Goal: Task Accomplishment & Management: Manage account settings

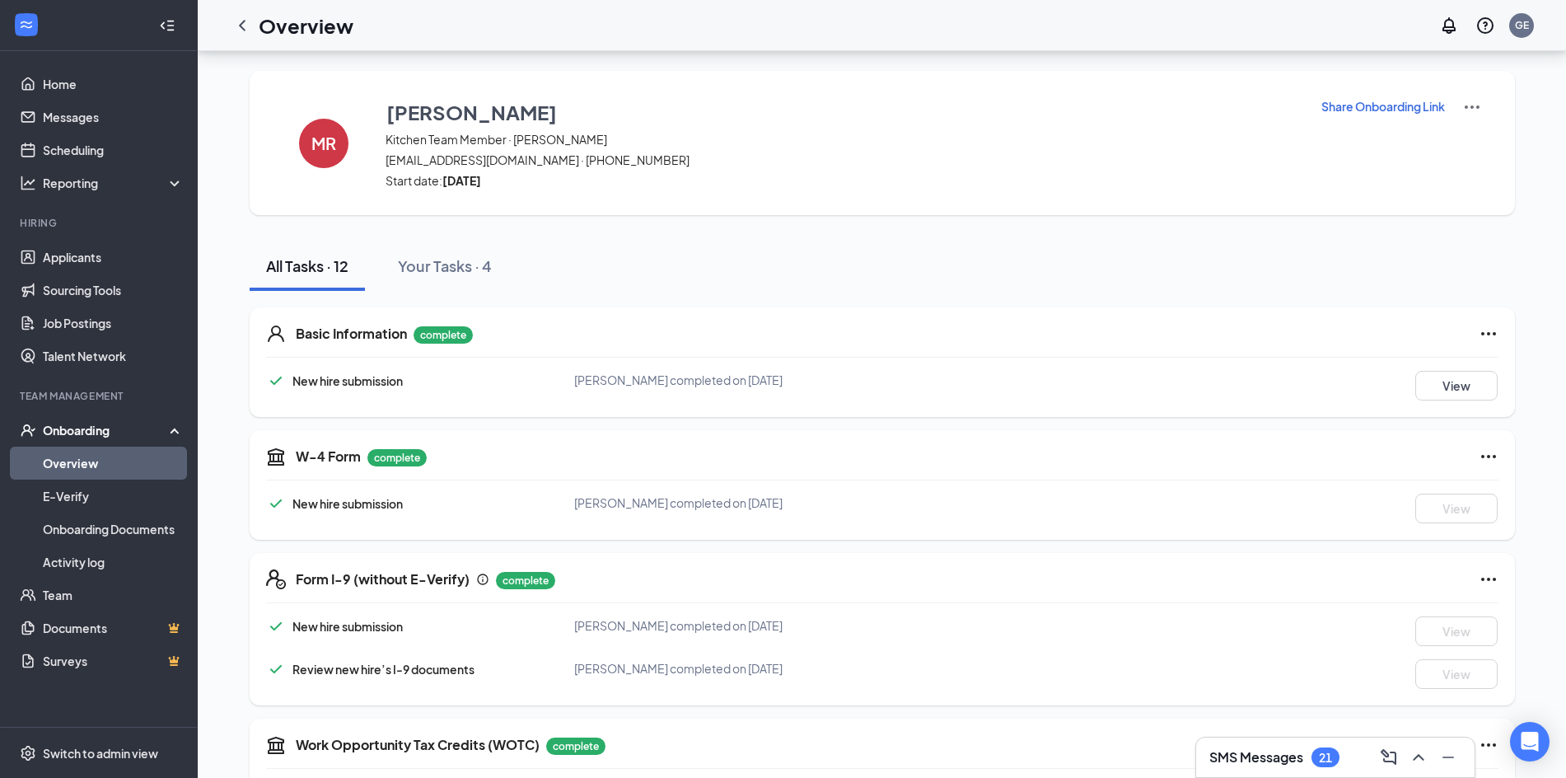
scroll to position [689, 0]
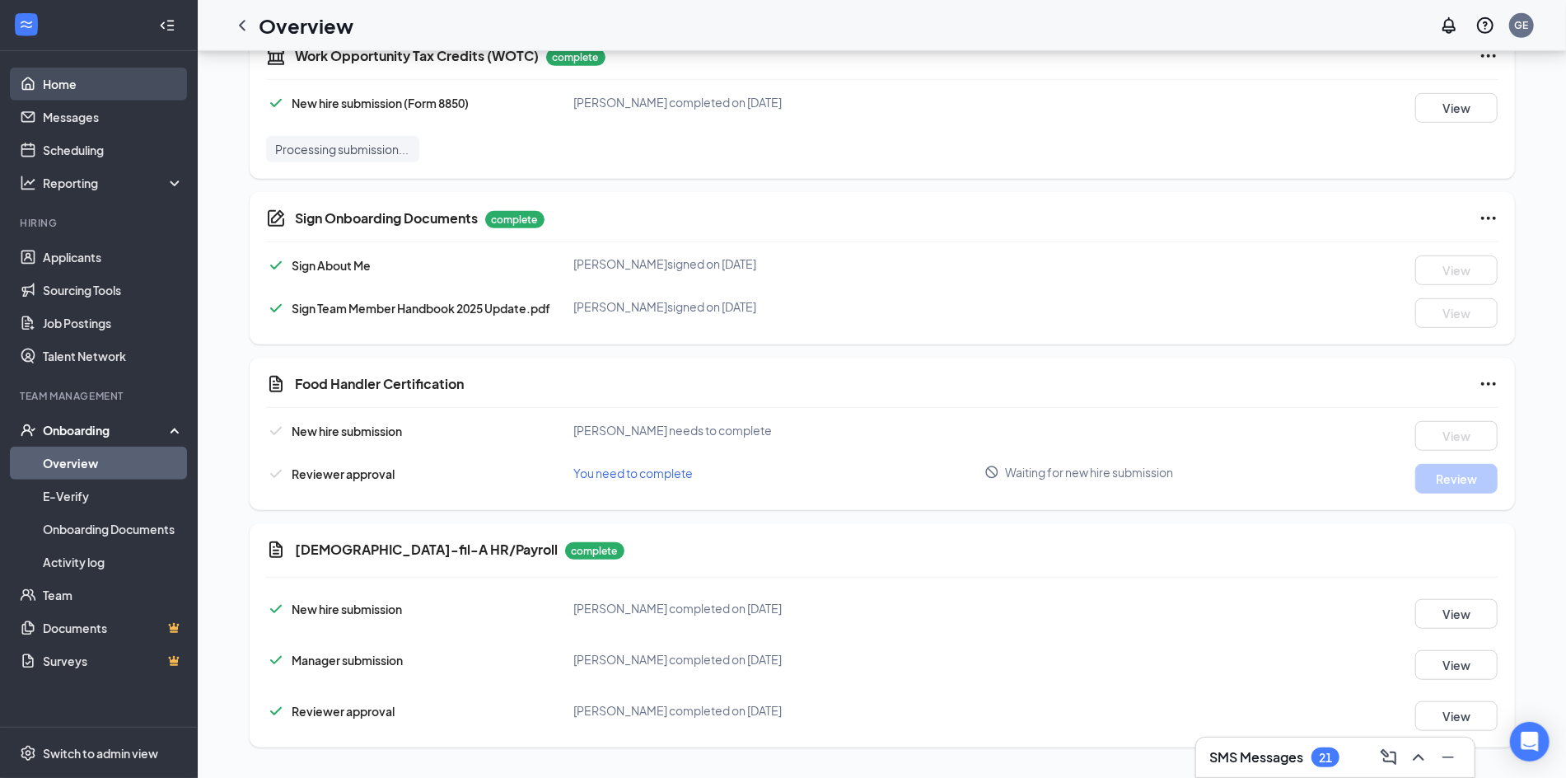
click at [73, 85] on link "Home" at bounding box center [113, 84] width 141 height 33
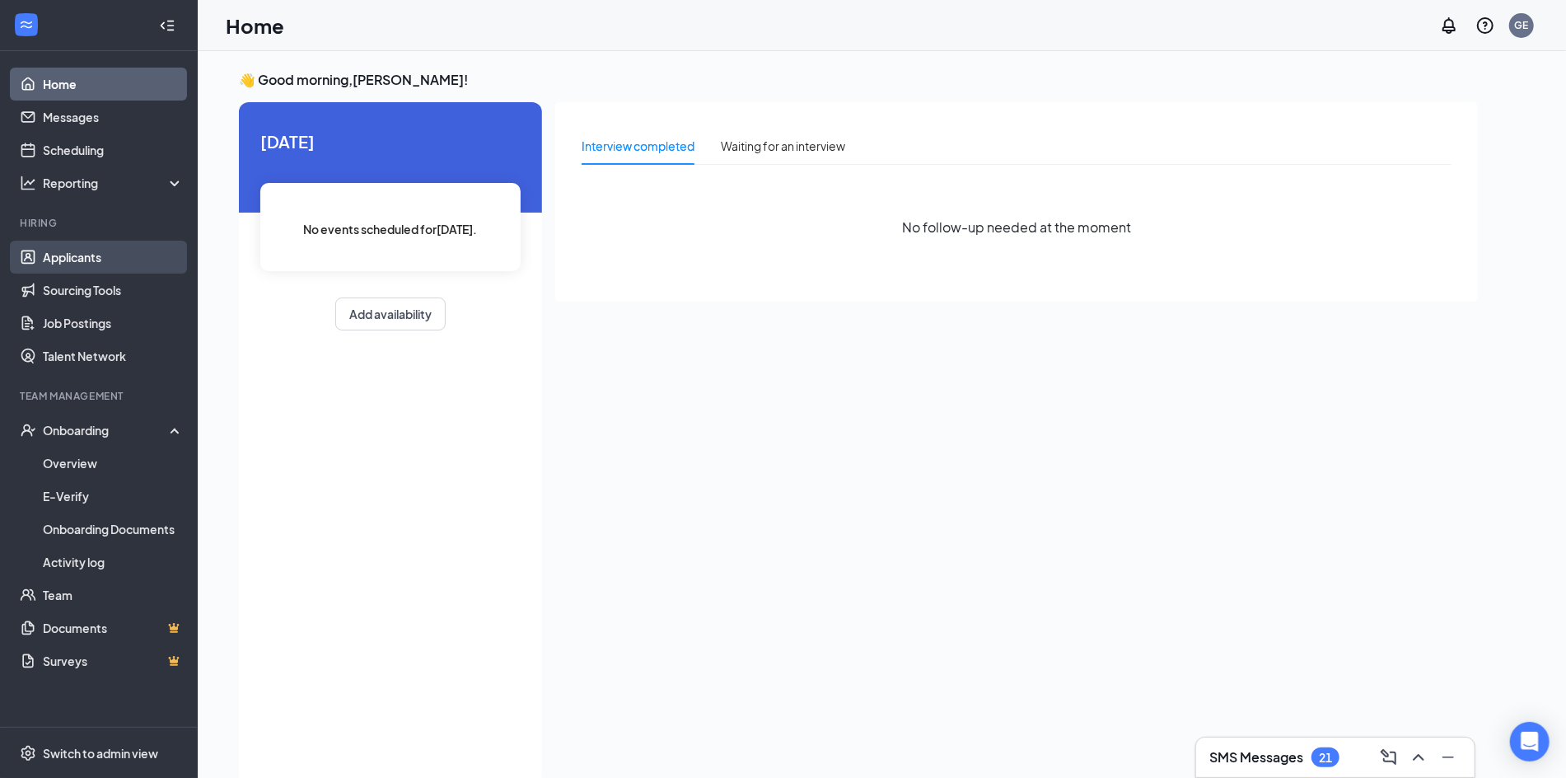
click at [111, 258] on link "Applicants" at bounding box center [113, 257] width 141 height 33
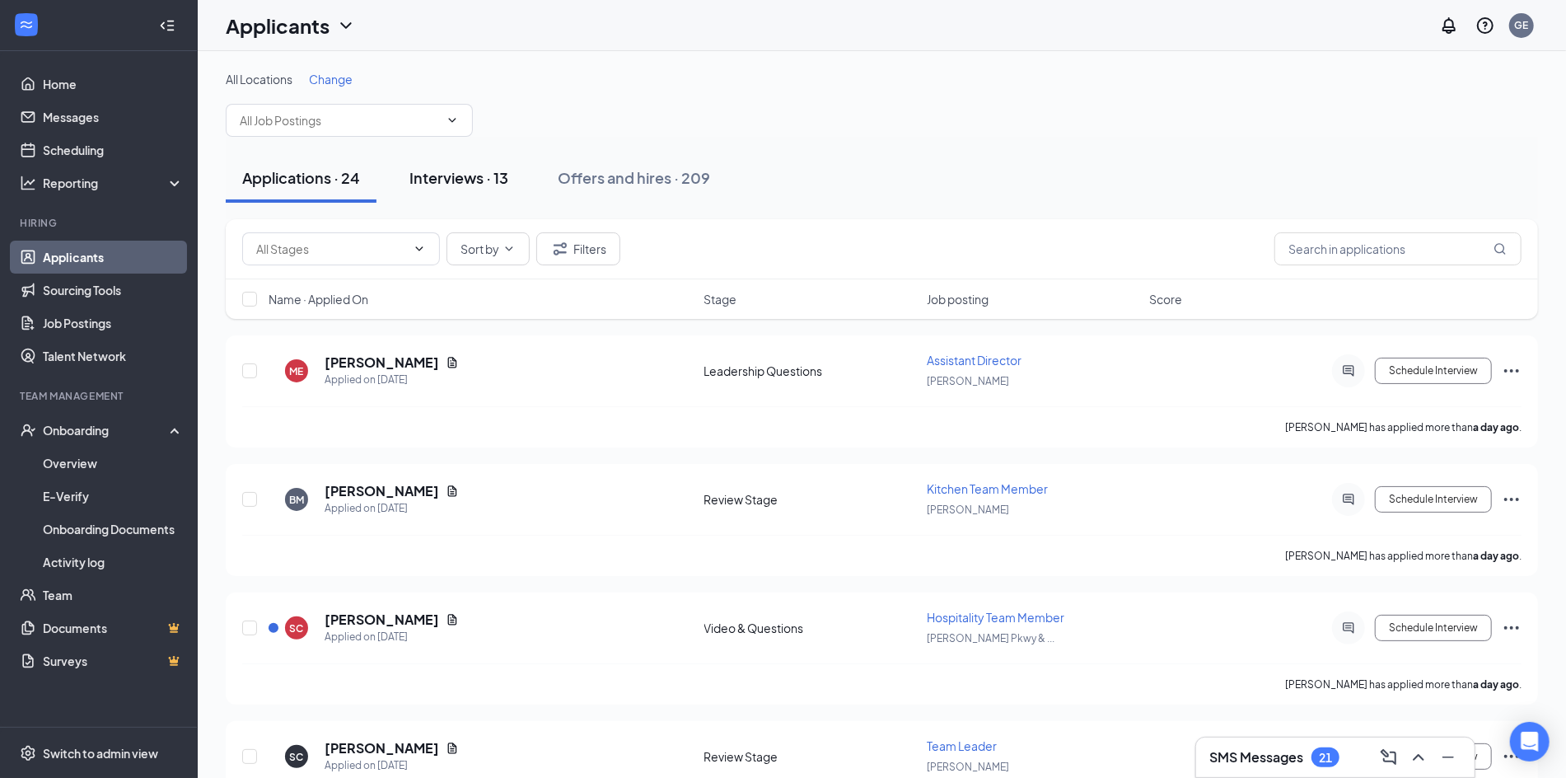
click at [454, 187] on button "Interviews · 13" at bounding box center [459, 177] width 132 height 49
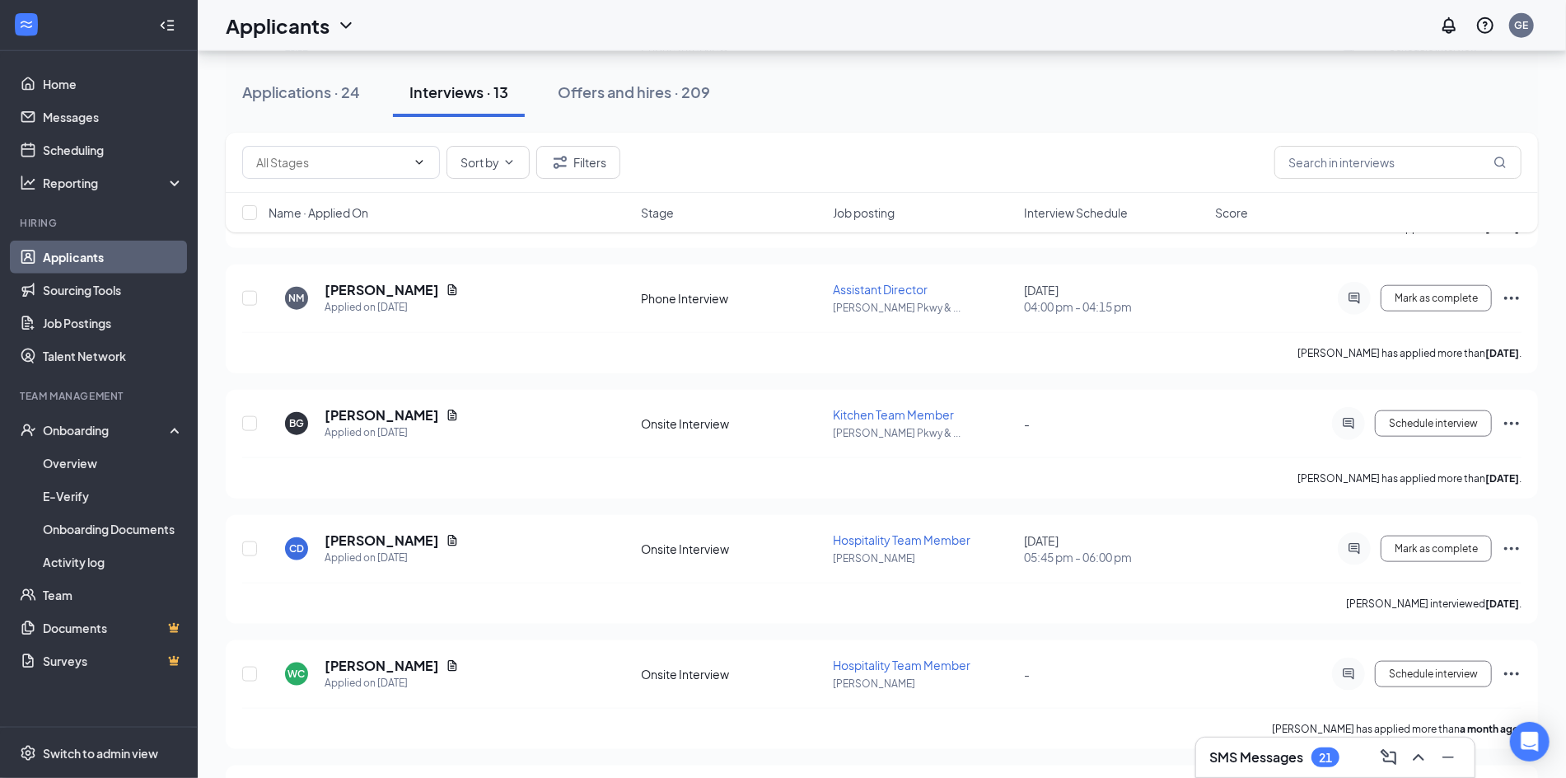
scroll to position [1325, 0]
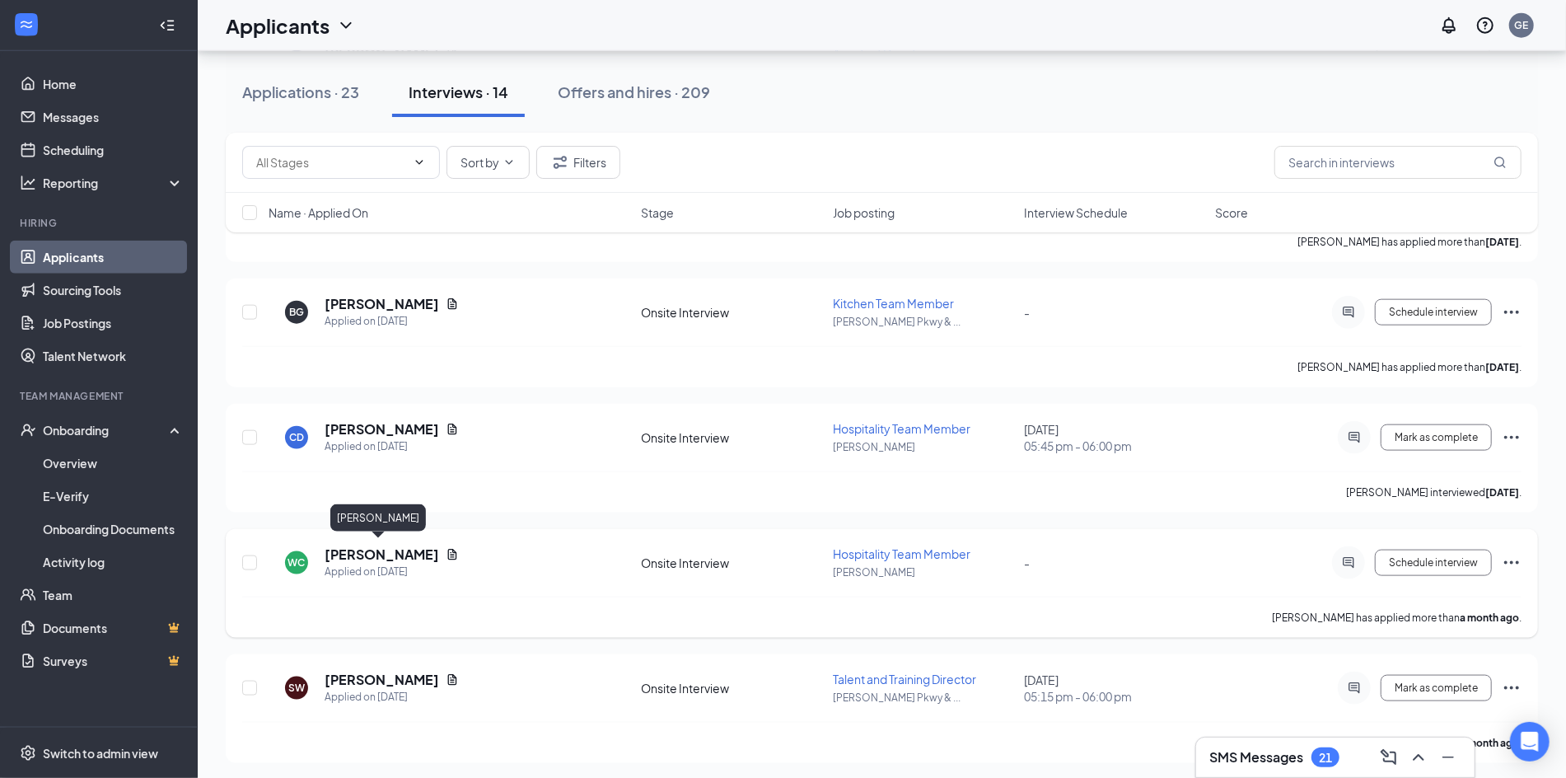
click at [387, 547] on h5 "[PERSON_NAME]" at bounding box center [382, 554] width 114 height 18
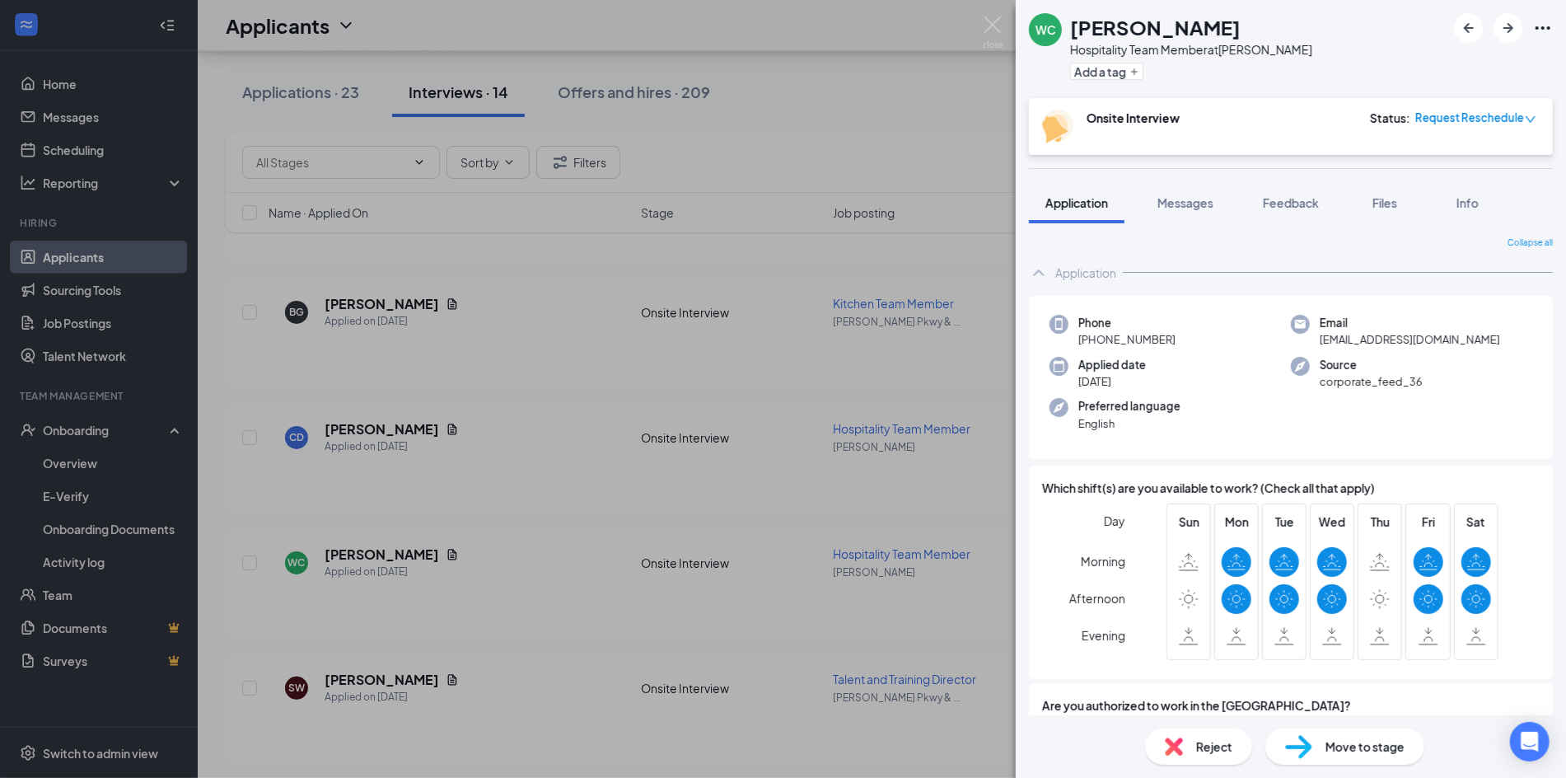
click at [1210, 235] on div "Collapse all Application Phone [PHONE_NUMBER] Email [EMAIL_ADDRESS][DOMAIN_NAME…" at bounding box center [1291, 469] width 550 height 492
click at [988, 26] on img at bounding box center [993, 32] width 21 height 32
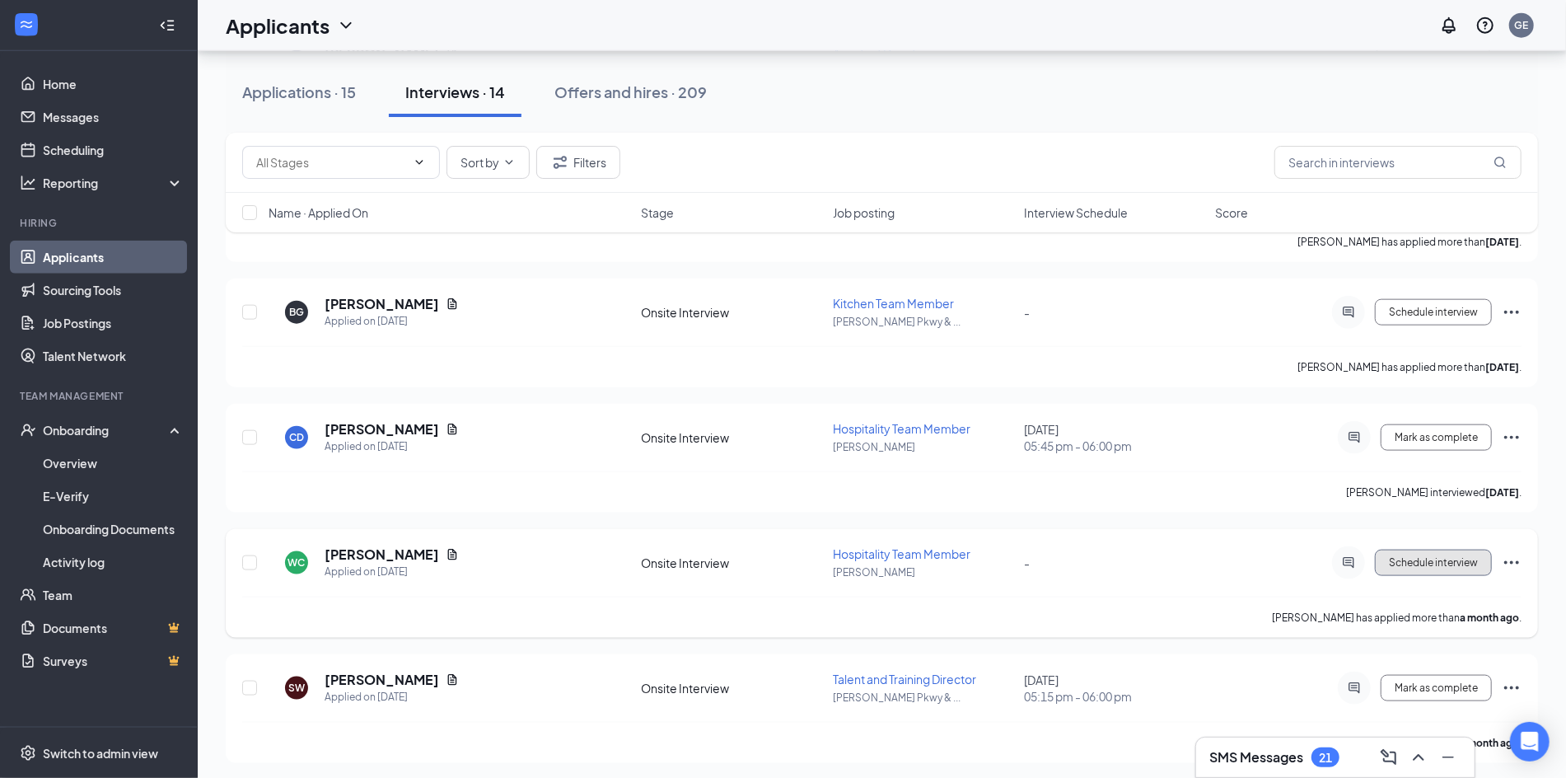
click at [1425, 568] on button "Schedule interview" at bounding box center [1433, 562] width 117 height 26
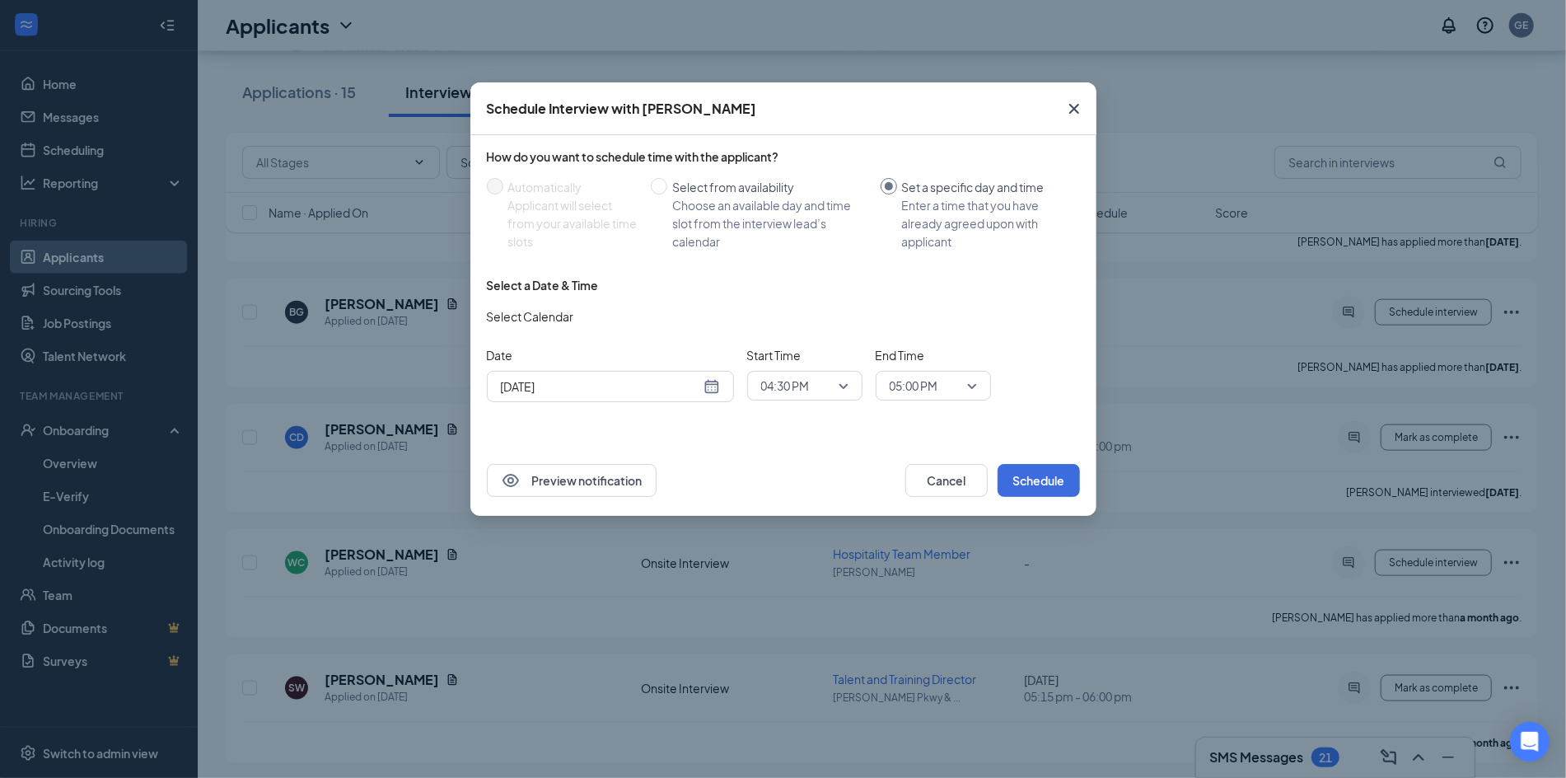
click at [713, 385] on div "[DATE]" at bounding box center [610, 386] width 219 height 18
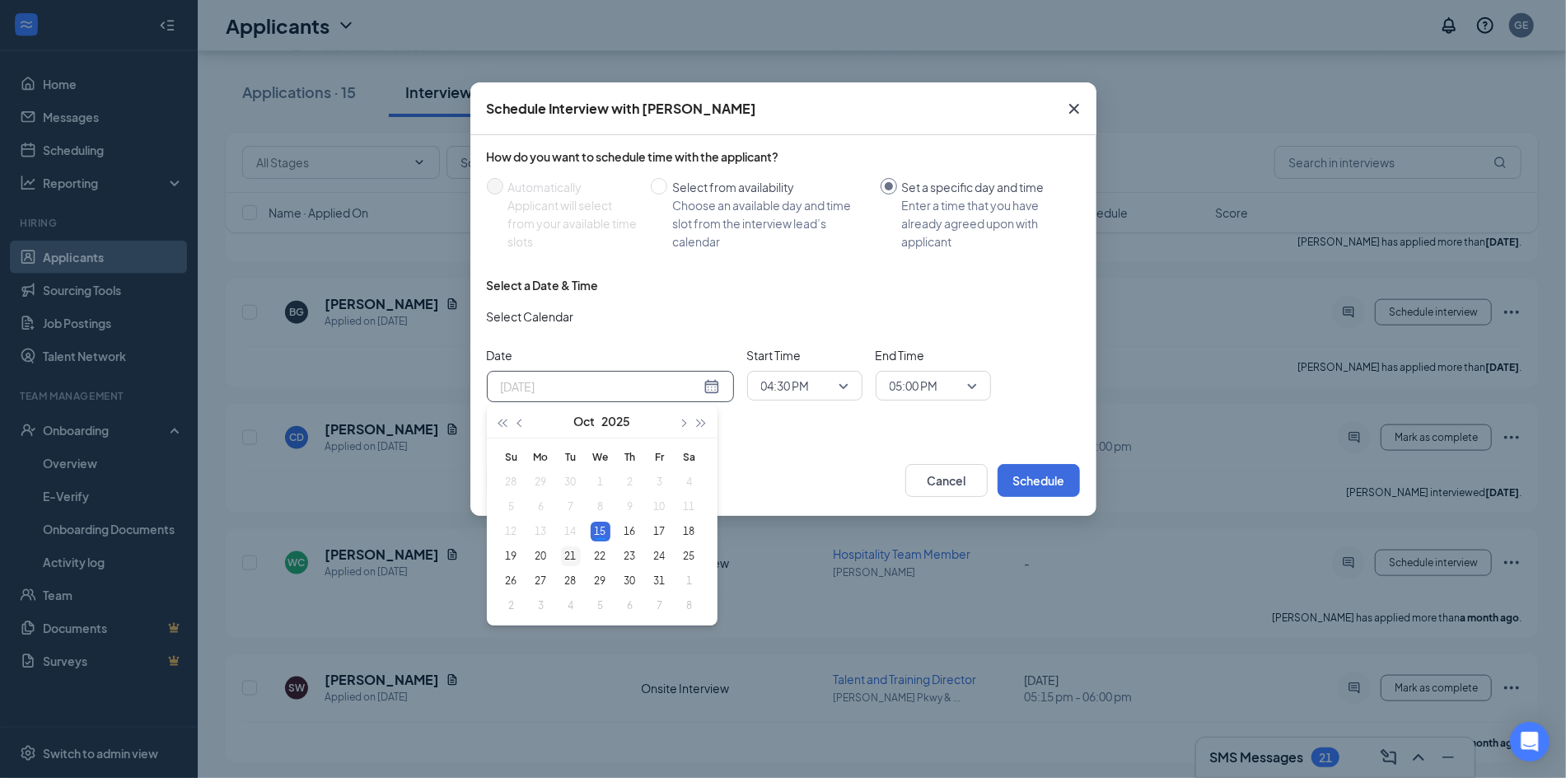
type input "[DATE]"
click at [568, 558] on div "21" at bounding box center [571, 556] width 20 height 20
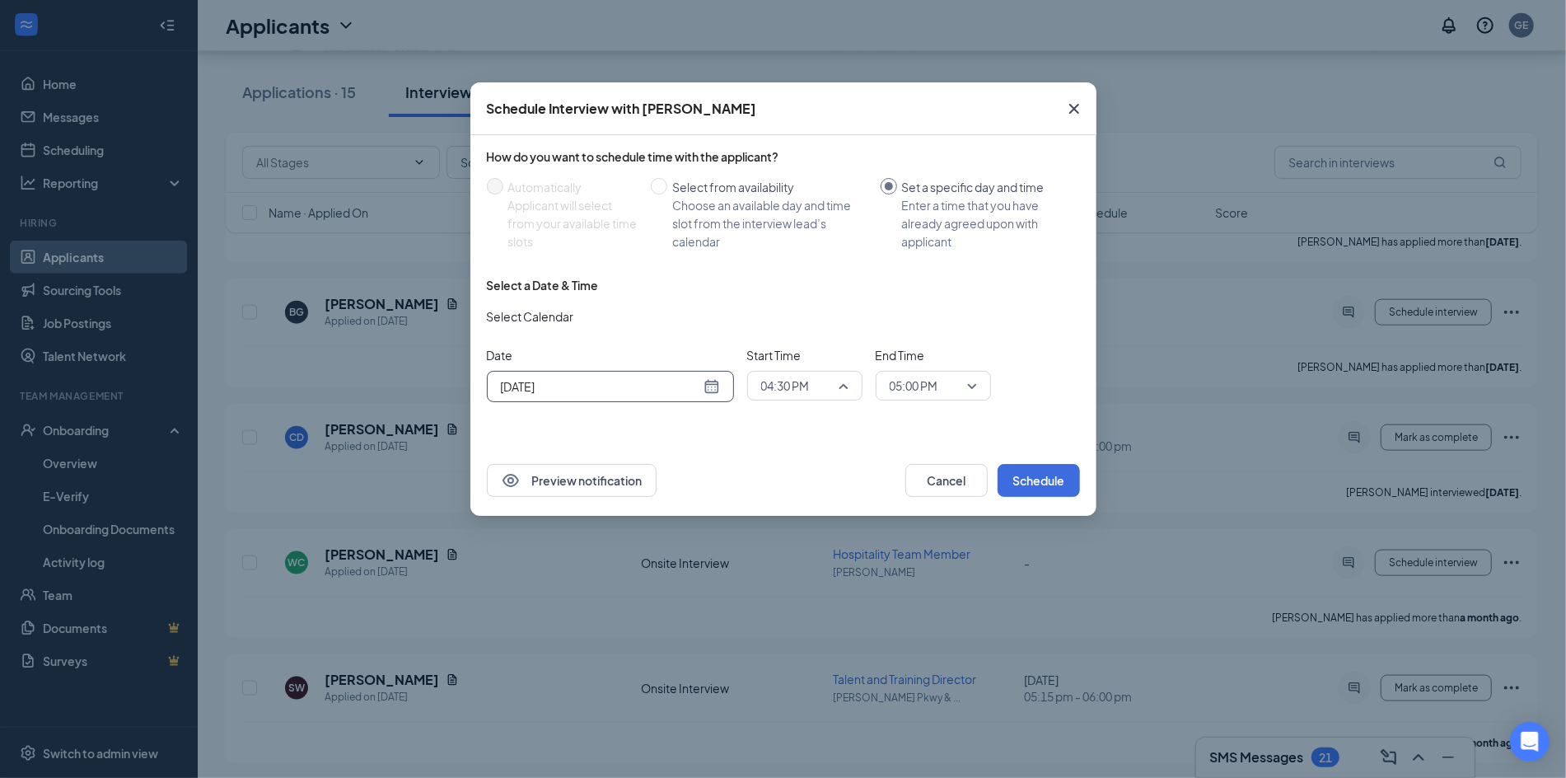
click at [839, 386] on span "04:30 PM" at bounding box center [804, 385] width 87 height 25
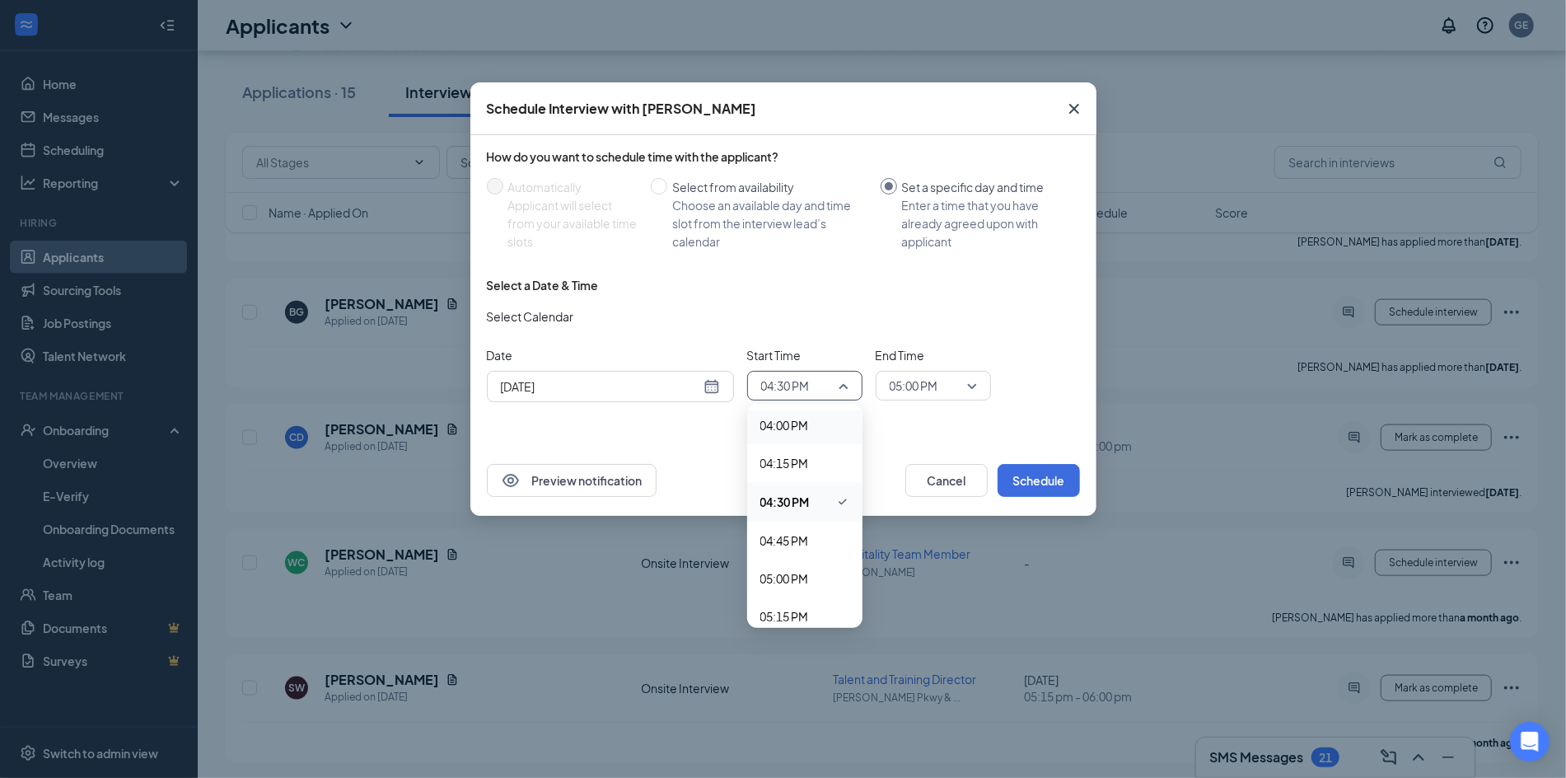
scroll to position [2430, 0]
click at [794, 572] on span "05:00 PM" at bounding box center [784, 577] width 49 height 18
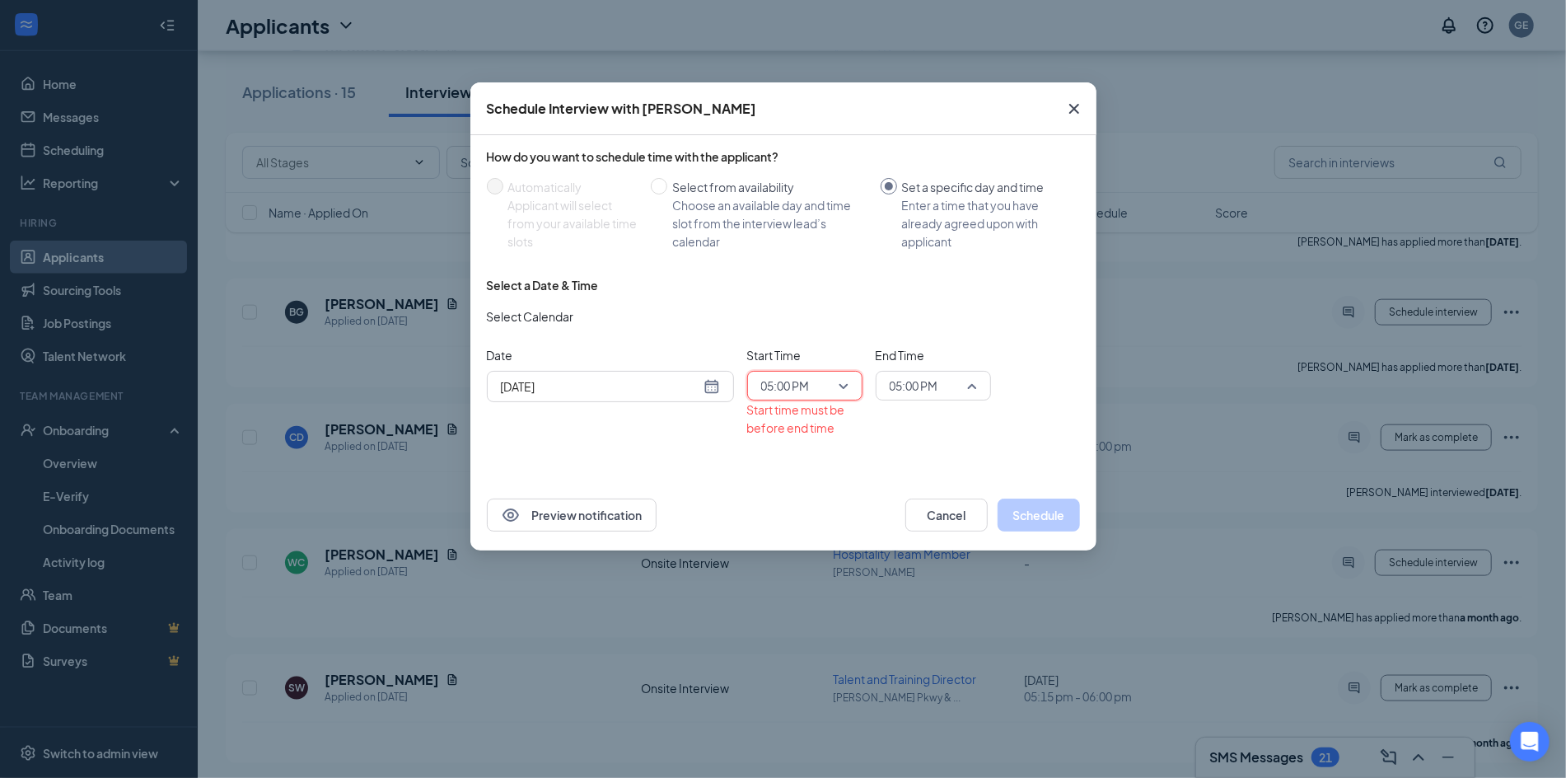
click at [960, 386] on span "05:00 PM" at bounding box center [926, 385] width 72 height 25
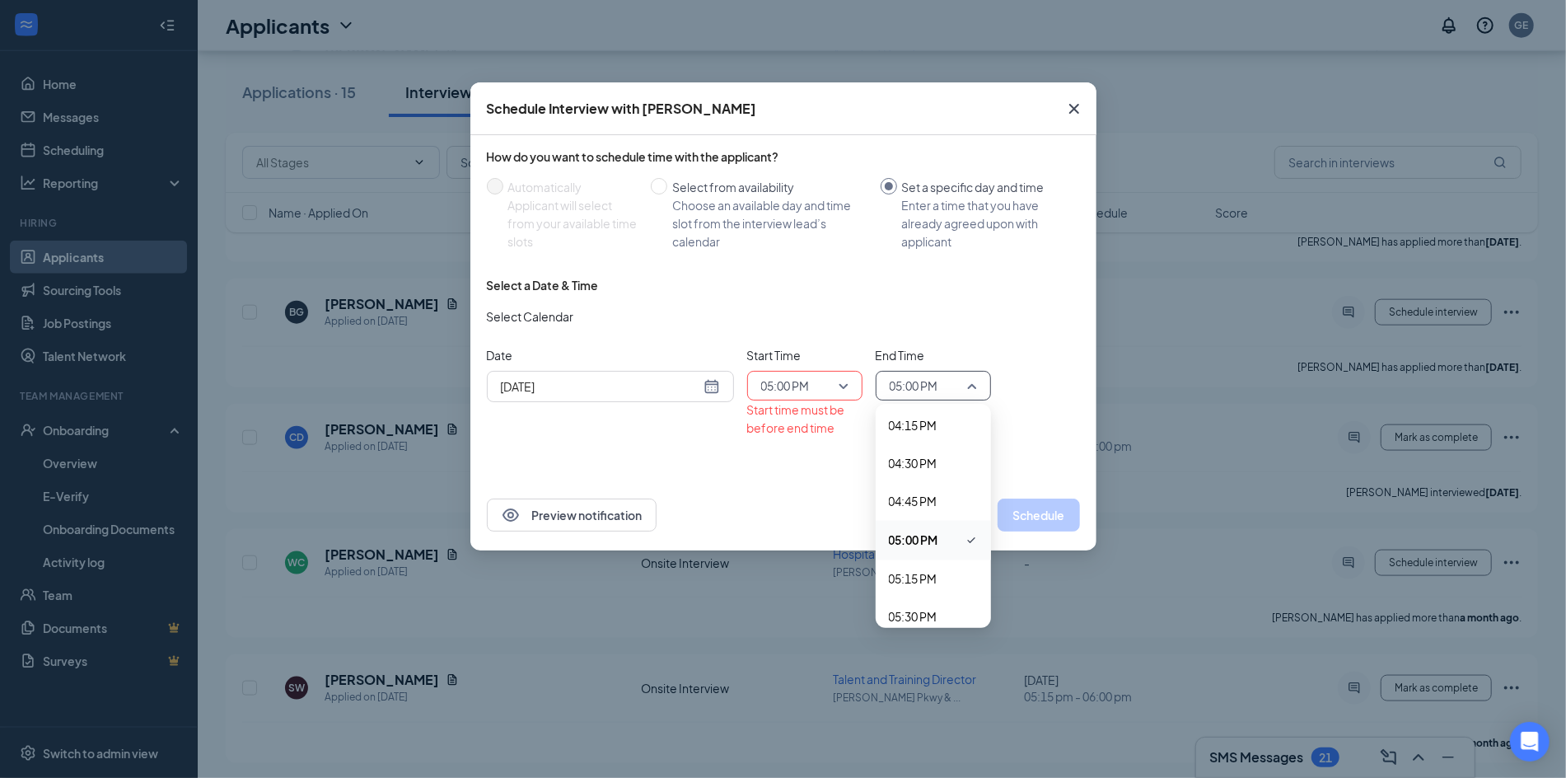
scroll to position [2472, 0]
click at [918, 575] on span "05:15 PM" at bounding box center [913, 573] width 49 height 18
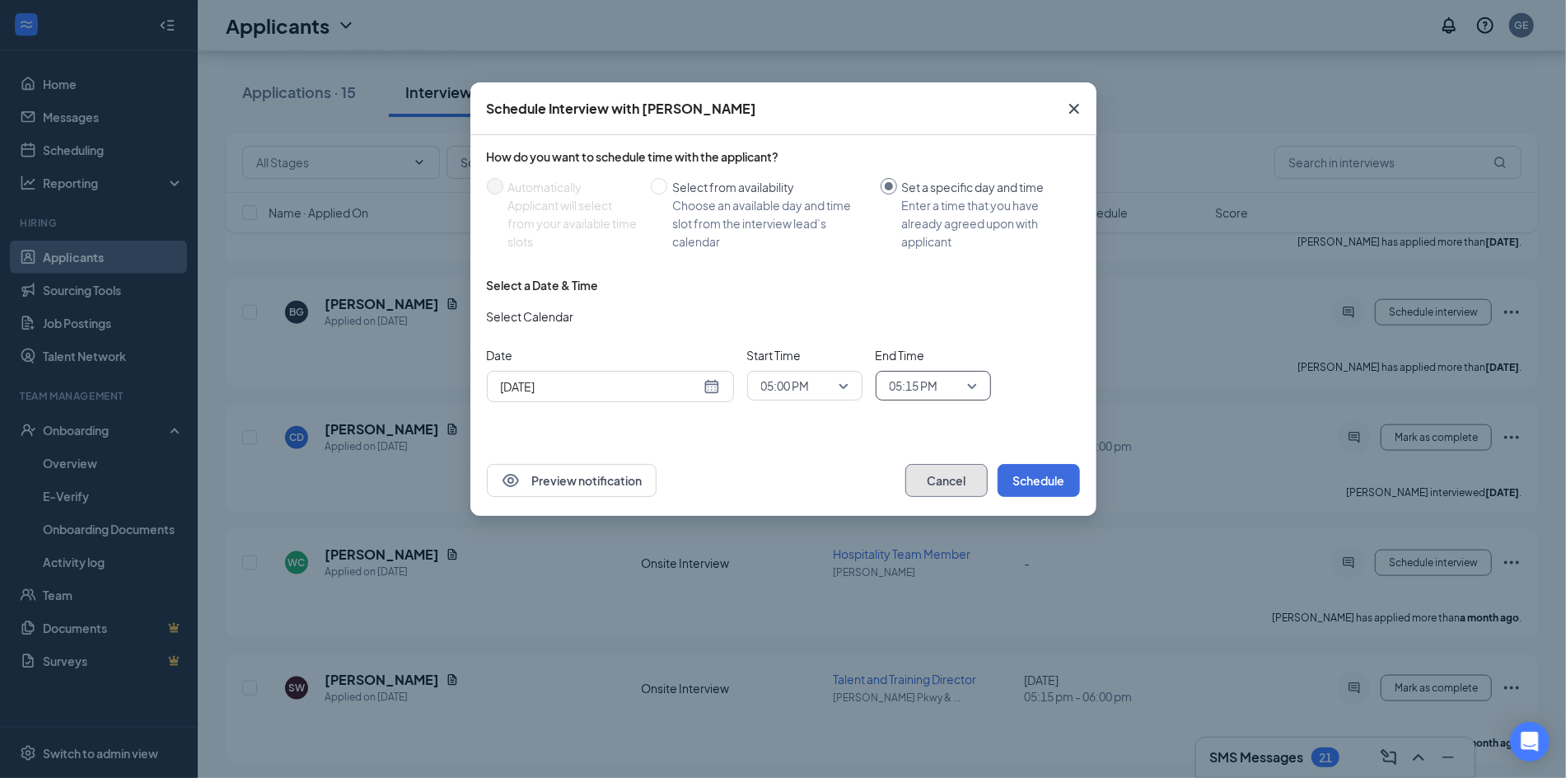
click at [956, 474] on button "Cancel" at bounding box center [946, 480] width 82 height 33
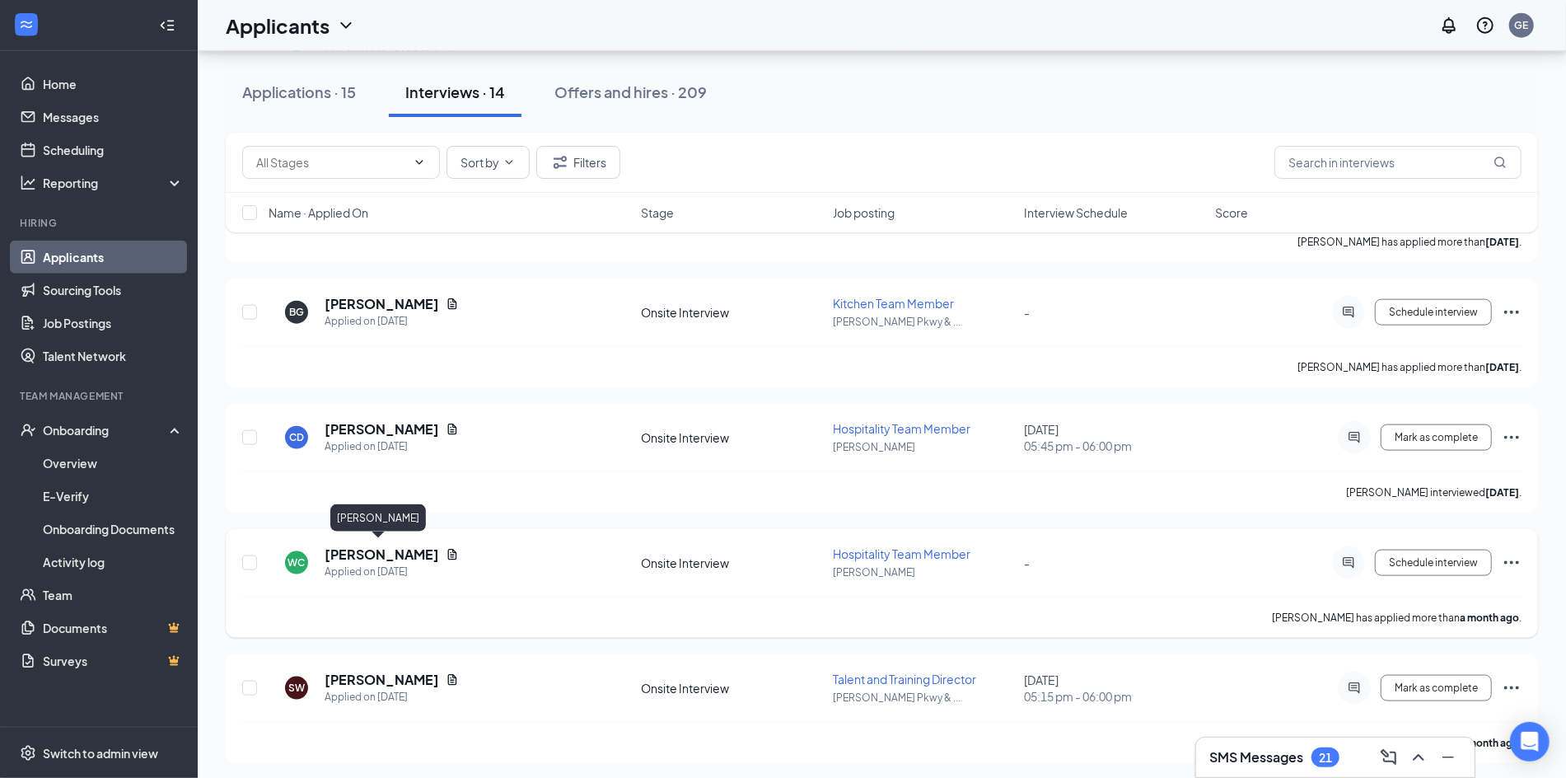
click at [387, 551] on h5 "[PERSON_NAME]" at bounding box center [382, 554] width 114 height 18
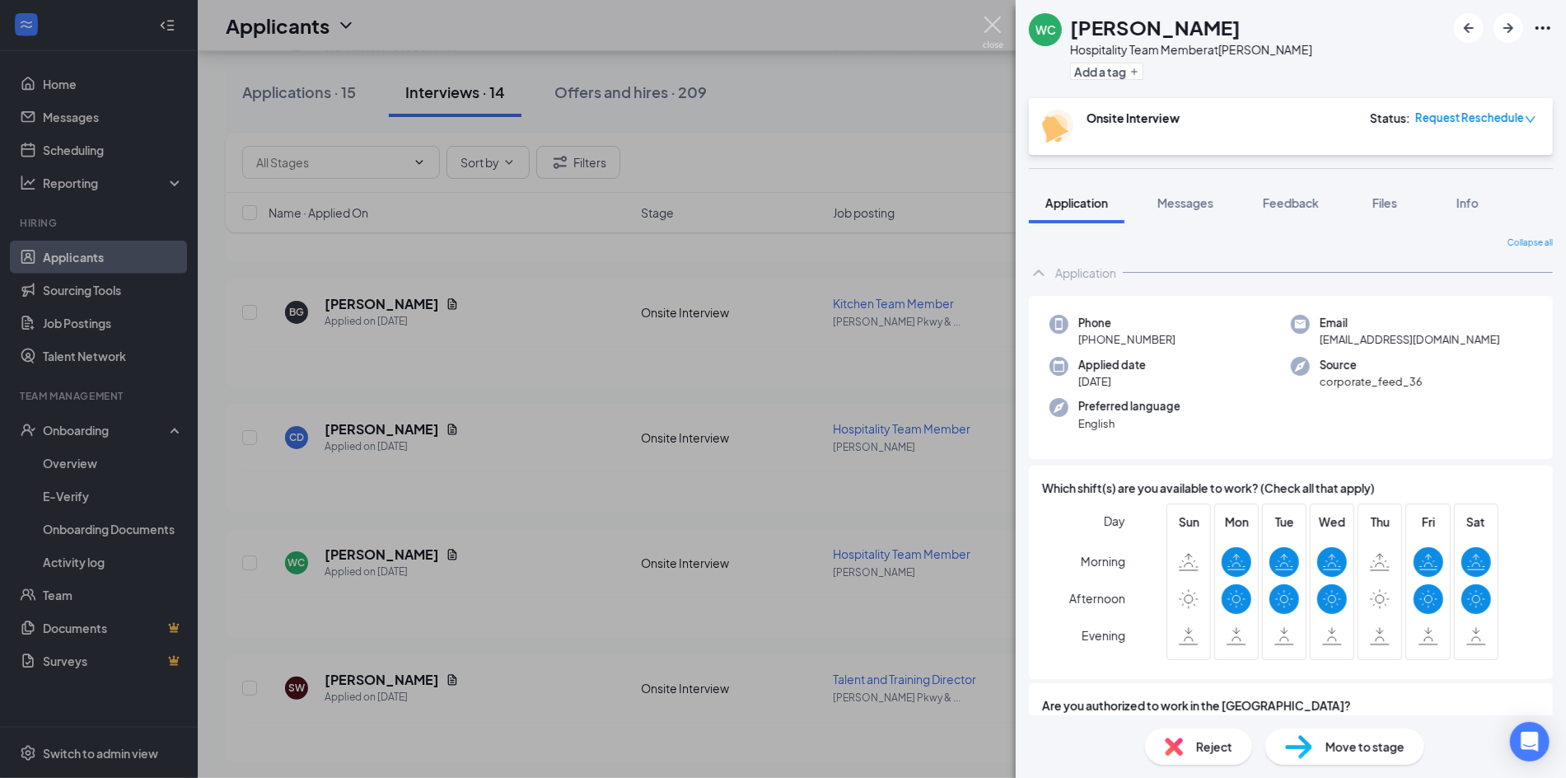
click at [984, 29] on img at bounding box center [993, 32] width 21 height 32
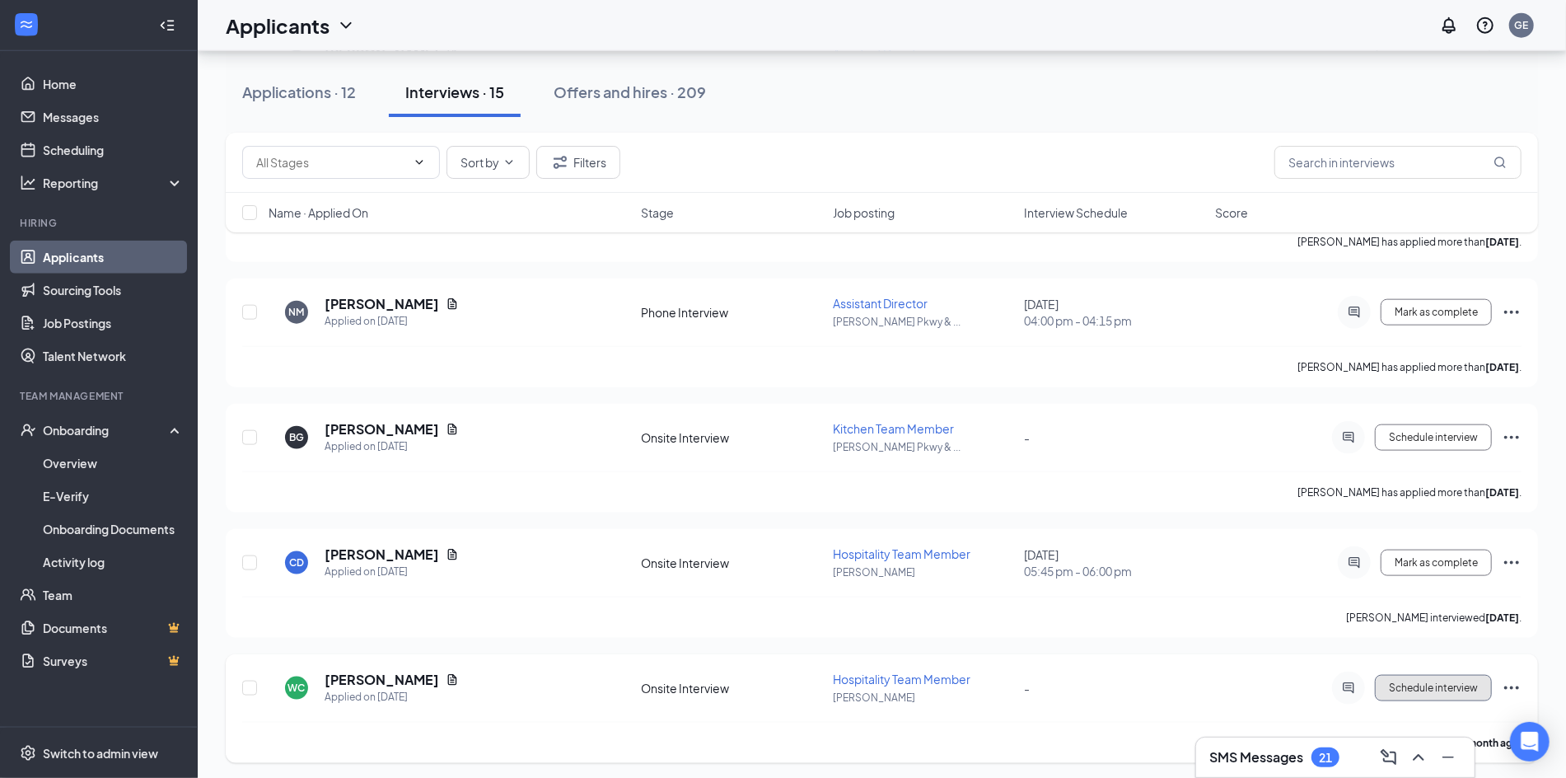
click at [1400, 675] on button "Schedule interview" at bounding box center [1433, 688] width 117 height 26
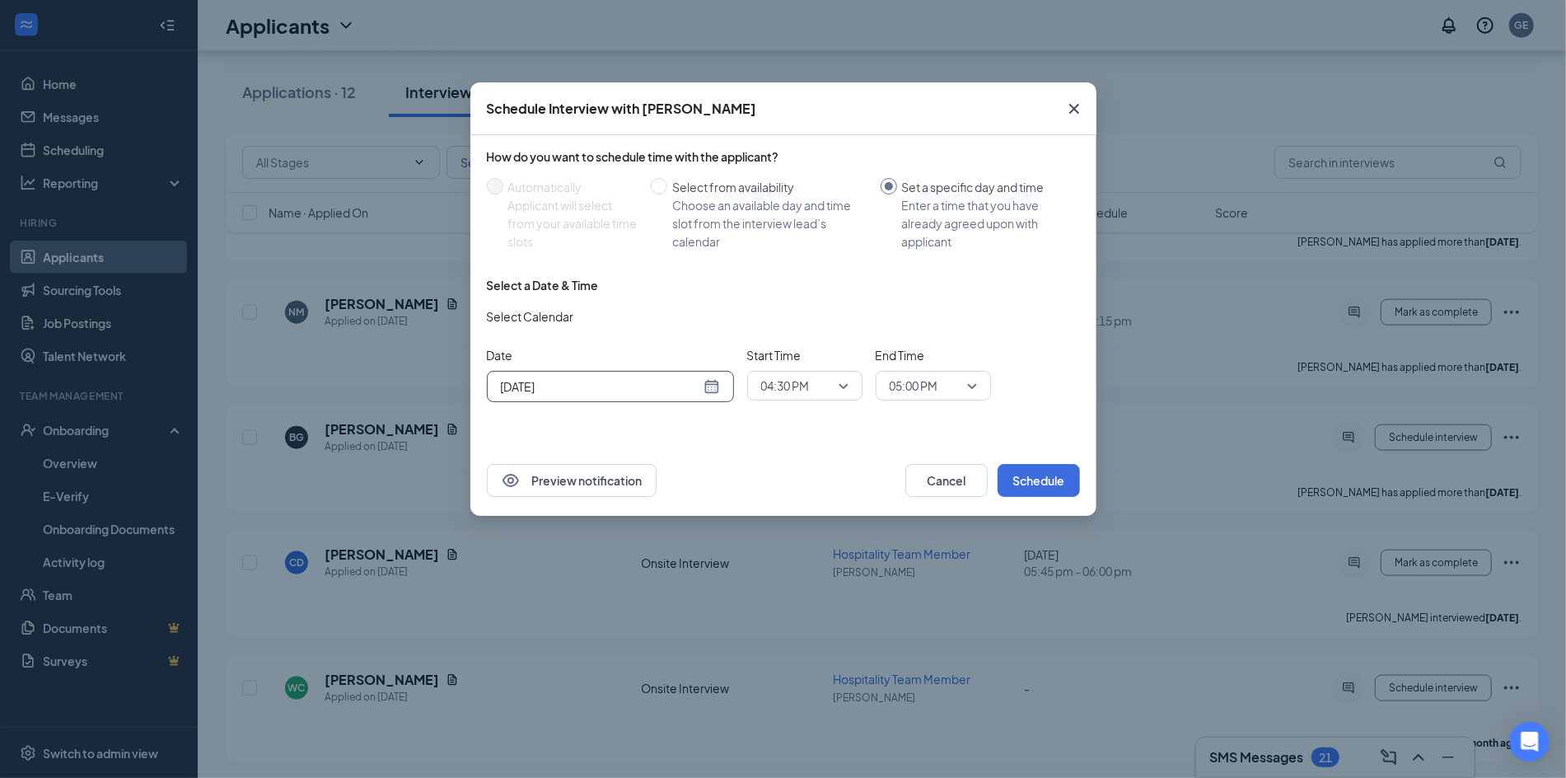
click at [713, 386] on div "[DATE]" at bounding box center [610, 386] width 219 height 18
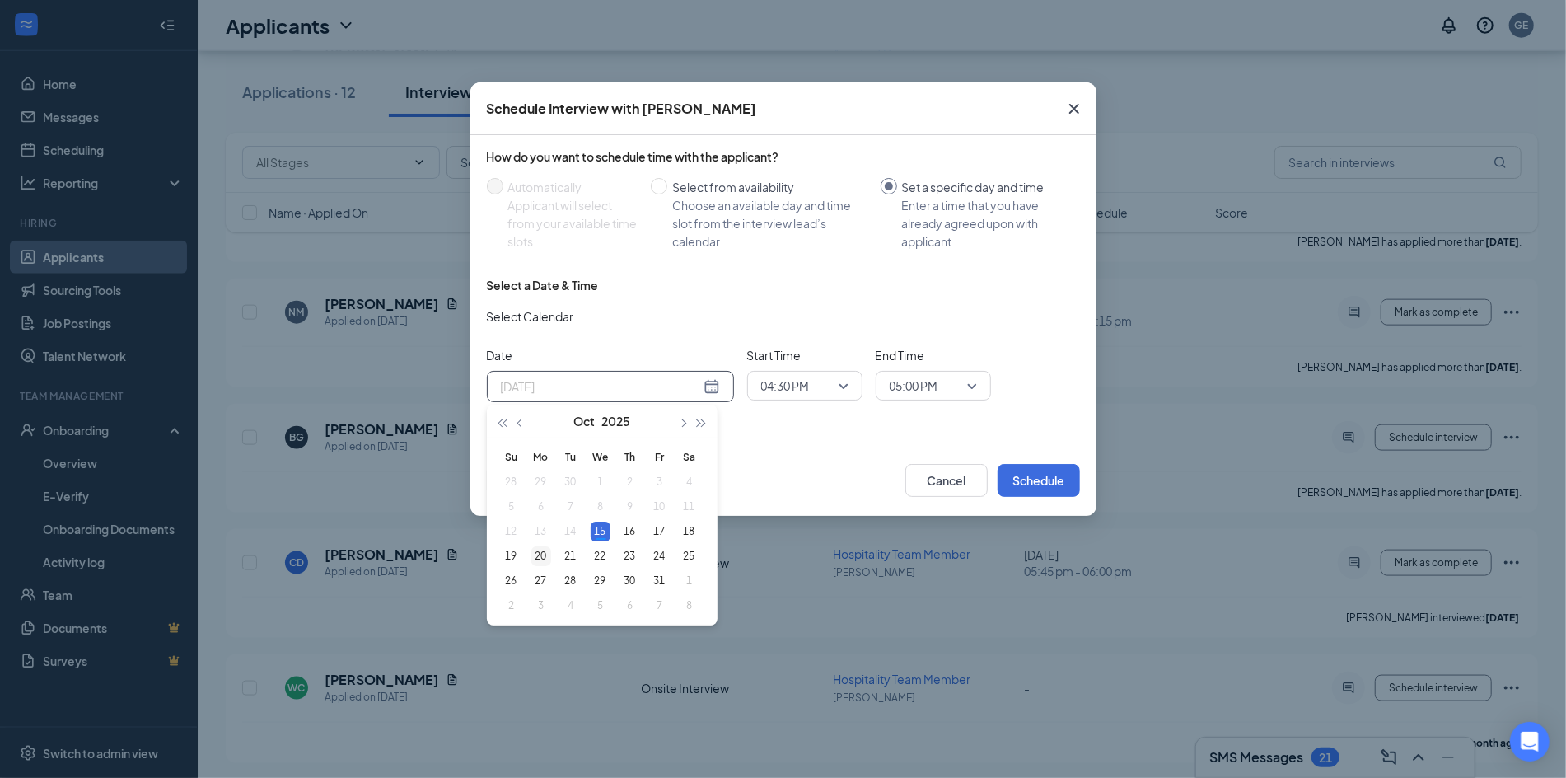
type input "[DATE]"
click at [544, 562] on div "20" at bounding box center [541, 556] width 20 height 20
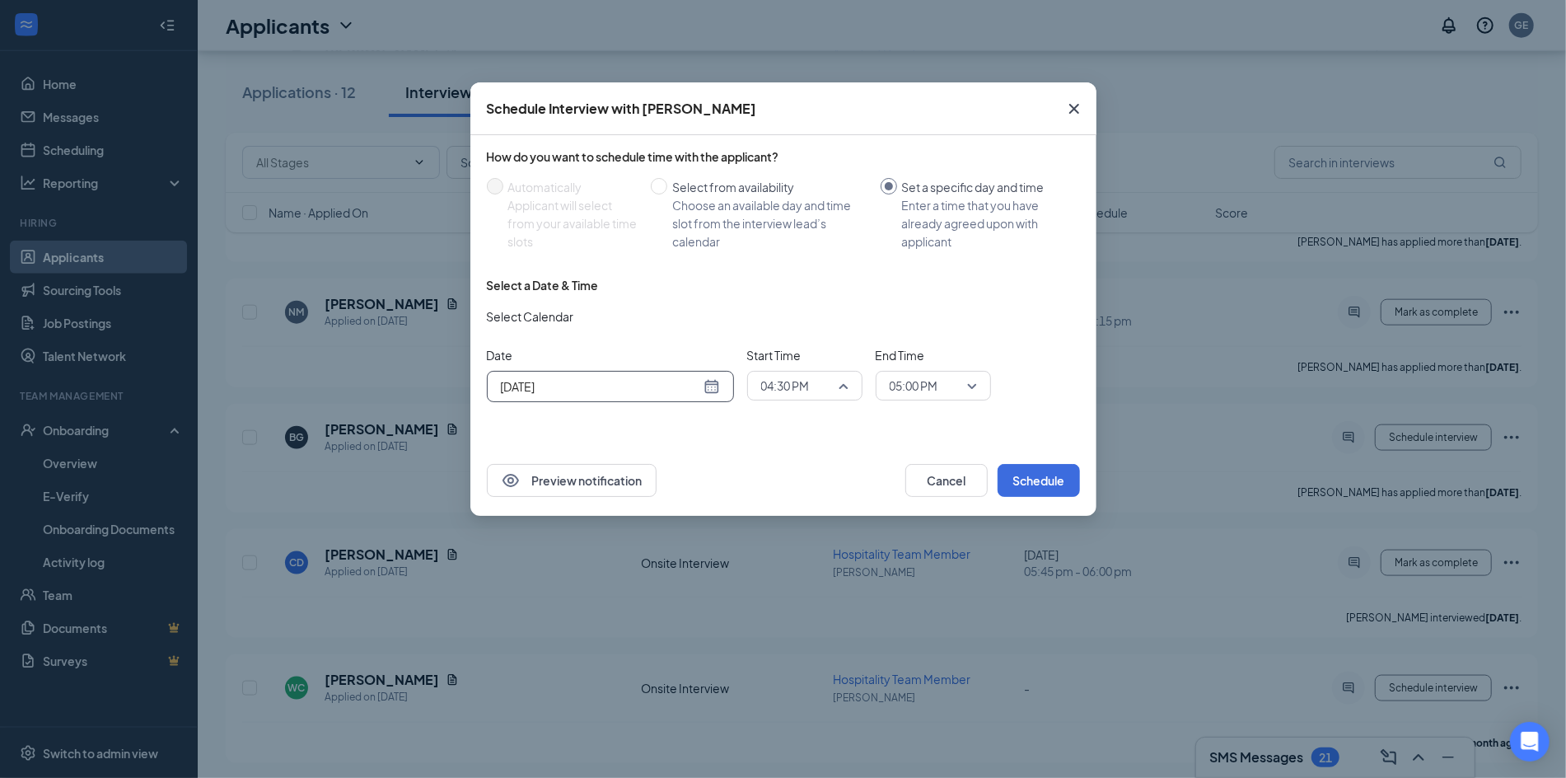
click at [845, 392] on span "04:30 PM" at bounding box center [804, 385] width 87 height 25
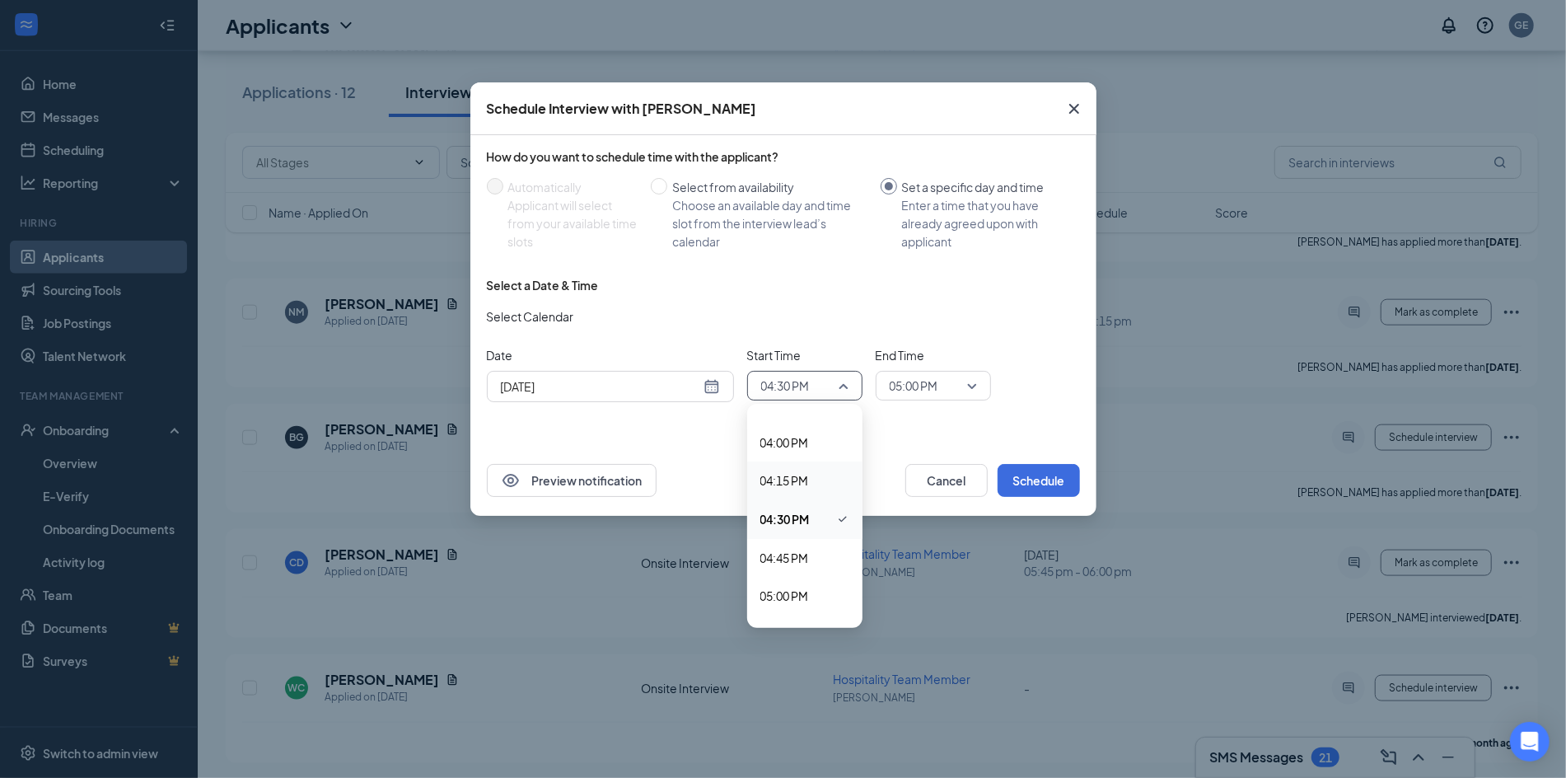
scroll to position [2423, 0]
click at [795, 582] on span "05:00 PM" at bounding box center [784, 584] width 49 height 18
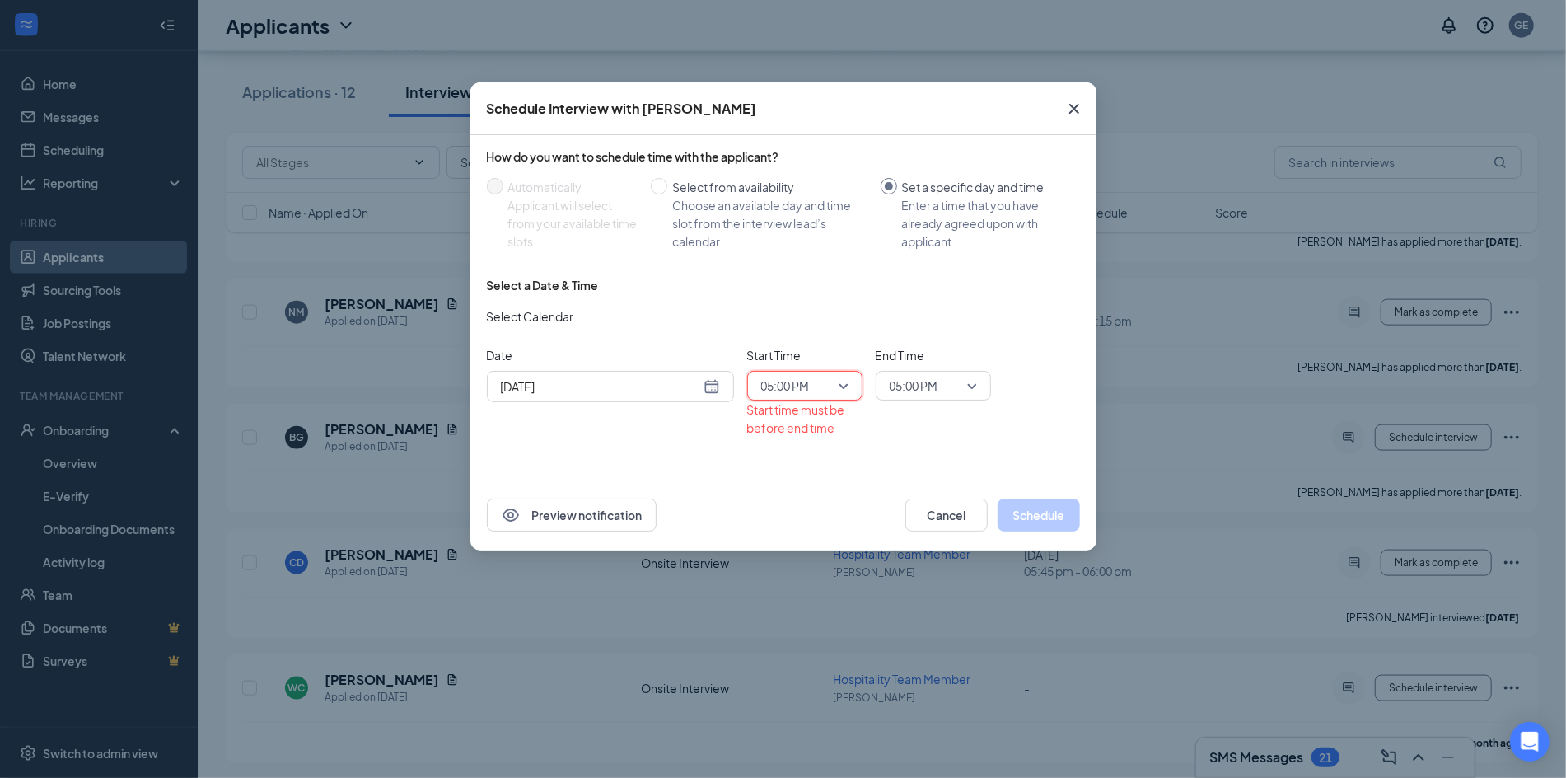
click at [969, 385] on span "05:00 PM" at bounding box center [933, 385] width 87 height 25
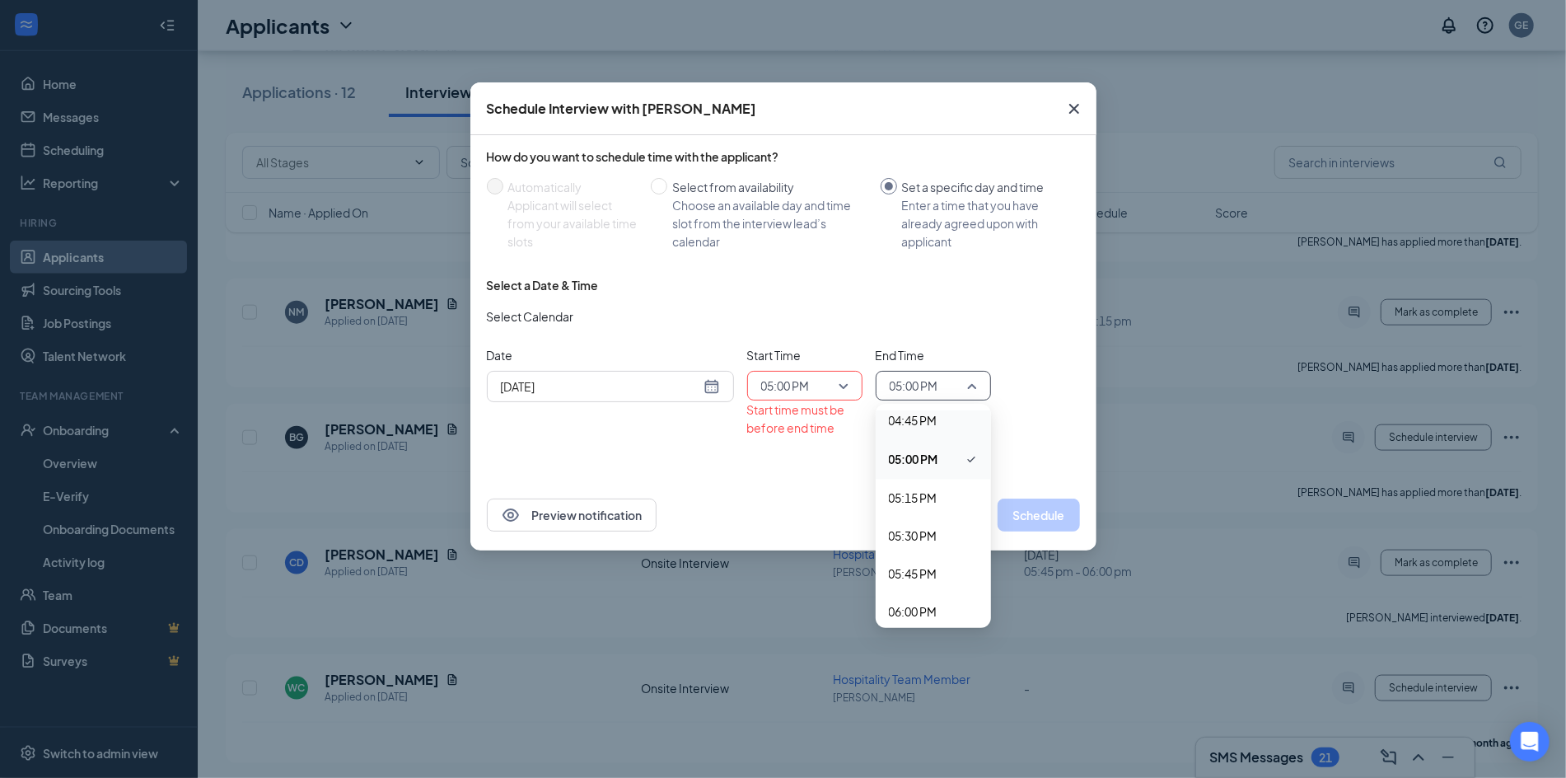
scroll to position [2557, 0]
click at [904, 493] on span "05:15 PM" at bounding box center [913, 488] width 49 height 18
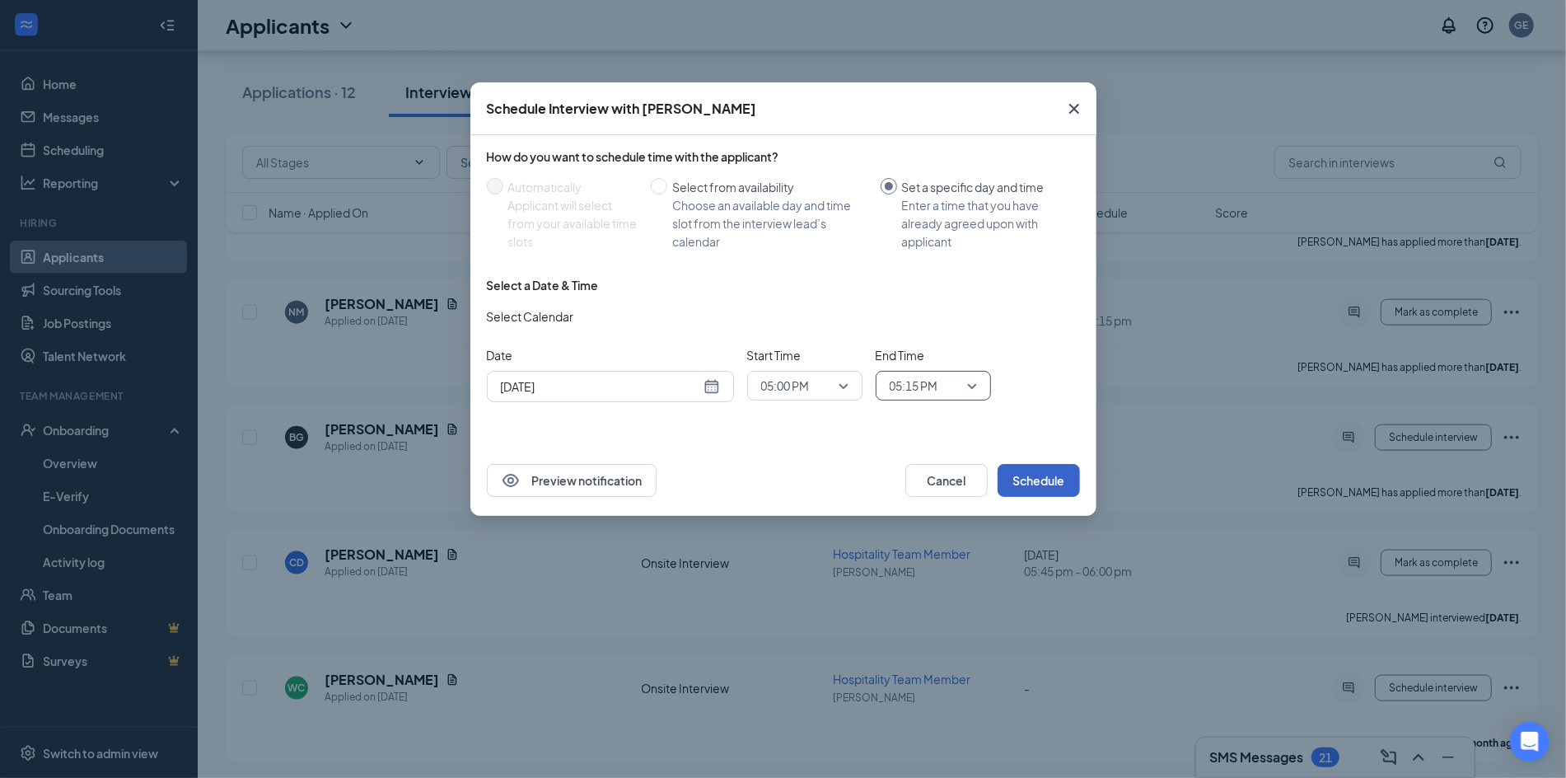
click at [1020, 481] on button "Schedule" at bounding box center [1039, 480] width 82 height 33
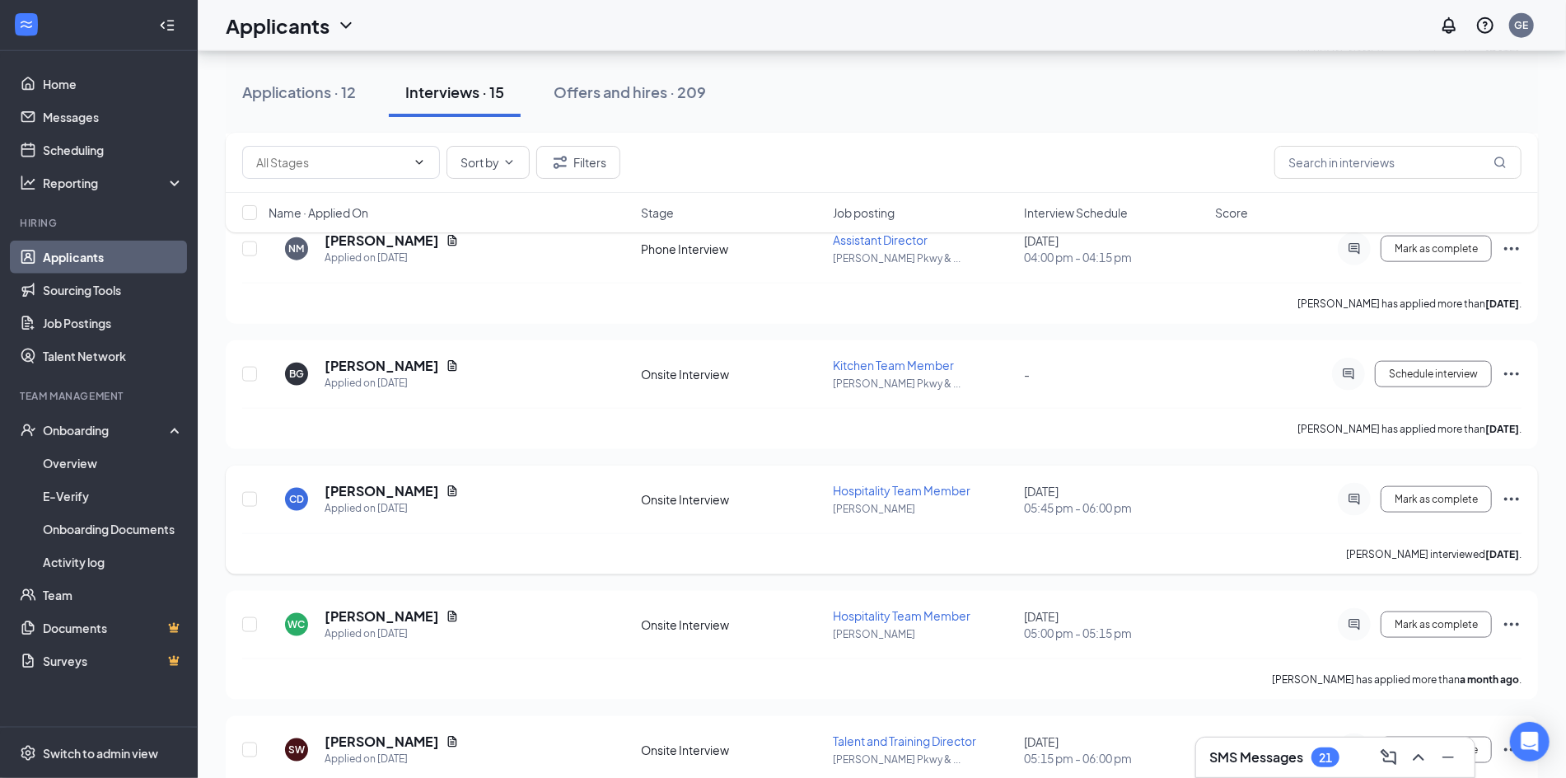
scroll to position [1379, 0]
